Goal: Task Accomplishment & Management: Use online tool/utility

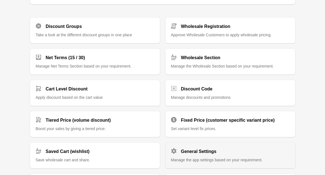
scroll to position [72, 0]
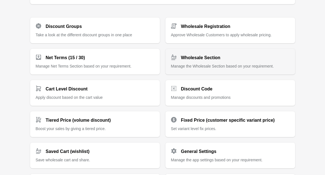
click at [237, 56] on div "Wholesale Section" at bounding box center [227, 55] width 123 height 11
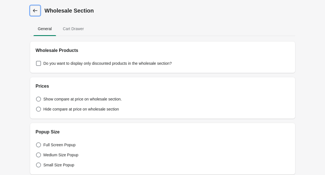
click at [36, 10] on icon at bounding box center [35, 11] width 6 height 6
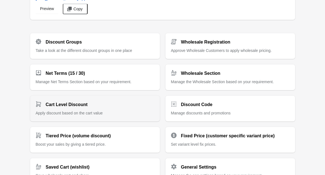
scroll to position [56, 0]
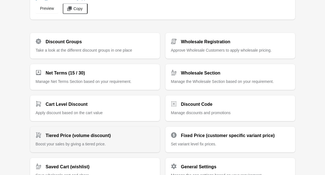
click at [117, 142] on p "Boost your sales by giving a tiered price." at bounding box center [95, 144] width 119 height 6
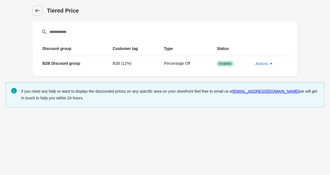
click at [38, 13] on icon at bounding box center [38, 11] width 6 height 6
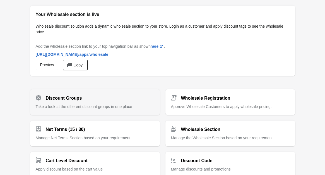
click at [98, 106] on span "Take a look at the different discount groups in one place" at bounding box center [84, 106] width 96 height 4
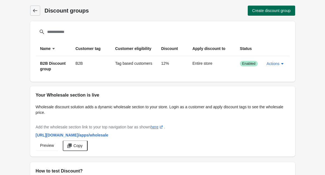
click at [265, 12] on span "Create discount group" at bounding box center [271, 10] width 38 height 4
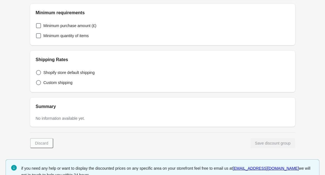
scroll to position [258, 0]
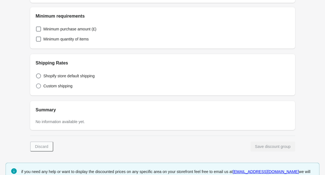
click at [61, 88] on span "Custom shipping" at bounding box center [57, 86] width 29 height 6
select select "*"
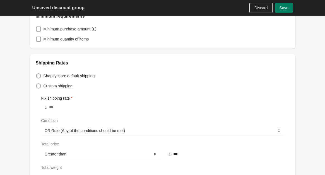
click at [61, 88] on span "Custom shipping" at bounding box center [57, 86] width 29 height 6
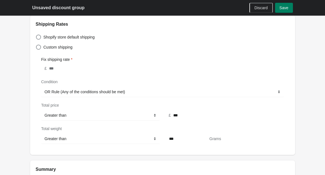
scroll to position [313, 0]
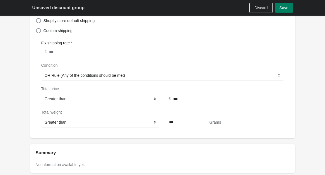
click at [217, 124] on div "Grams" at bounding box center [215, 122] width 12 height 7
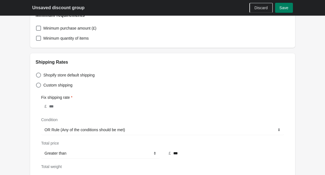
scroll to position [259, 0]
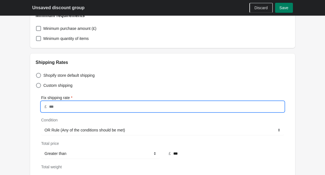
click at [114, 108] on input "Fix shipping rate" at bounding box center [166, 106] width 235 height 10
click at [113, 91] on div "**********" at bounding box center [162, 135] width 243 height 93
